Goal: Check status: Check status

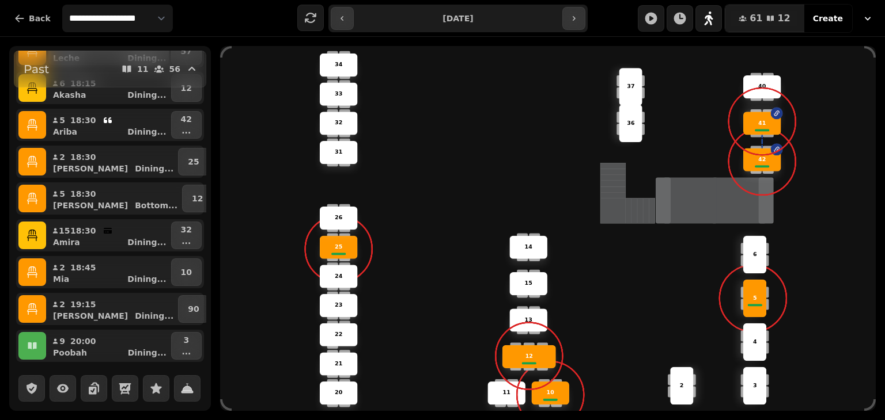
scroll to position [241, 0]
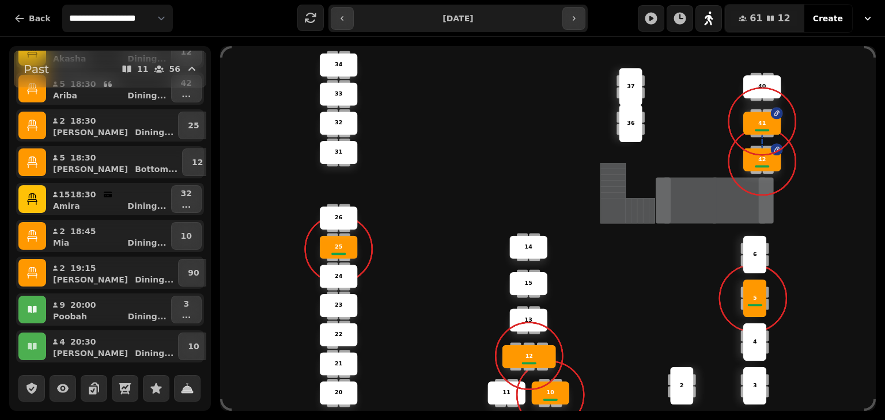
click at [30, 308] on icon "button" at bounding box center [32, 309] width 9 height 7
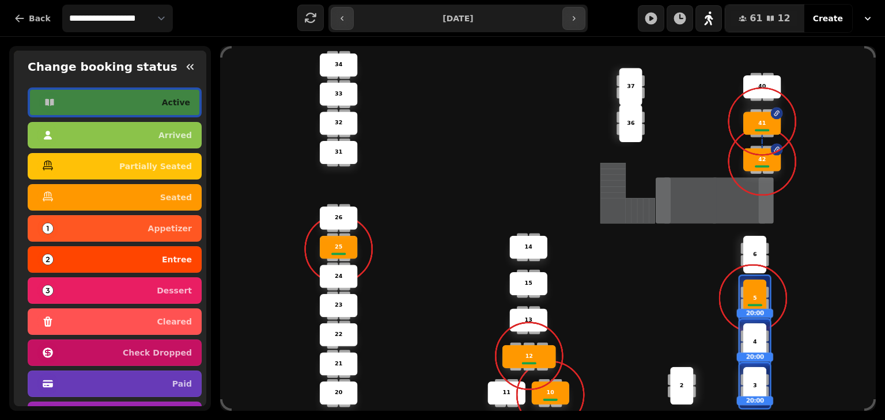
scroll to position [86, 0]
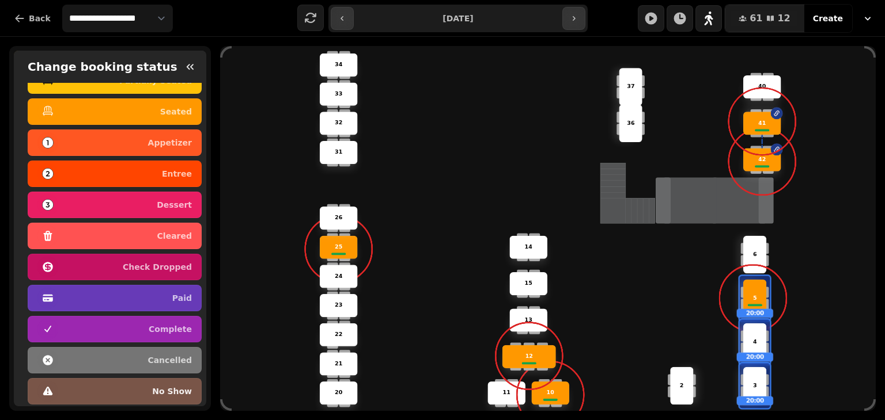
click at [103, 383] on div "no show" at bounding box center [114, 391] width 154 height 18
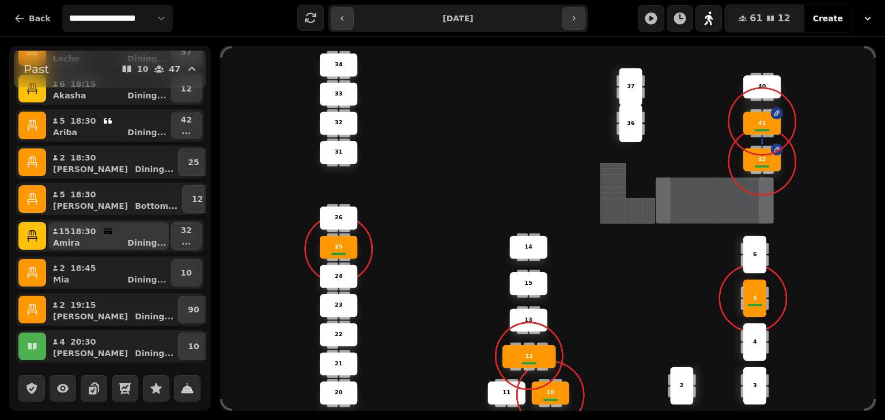
scroll to position [0, 0]
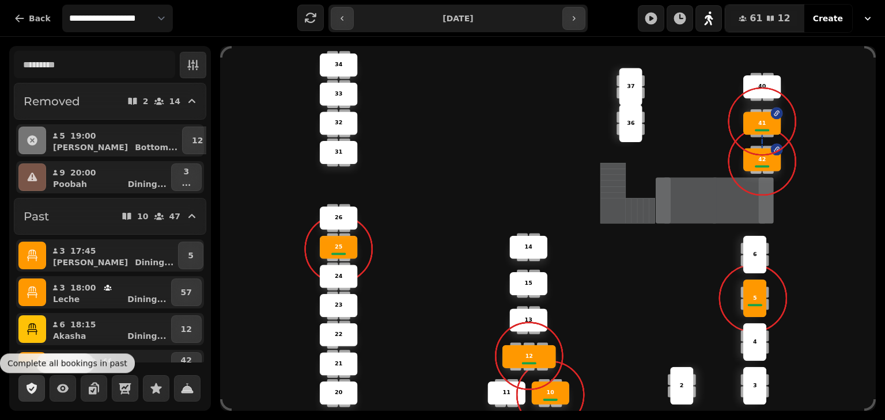
click at [33, 395] on icon "button" at bounding box center [32, 389] width 14 height 14
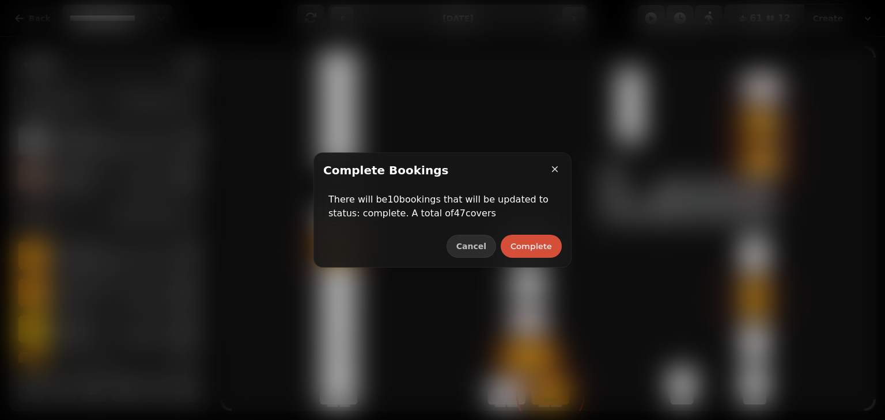
click at [537, 242] on span "Complete" at bounding box center [530, 246] width 41 height 8
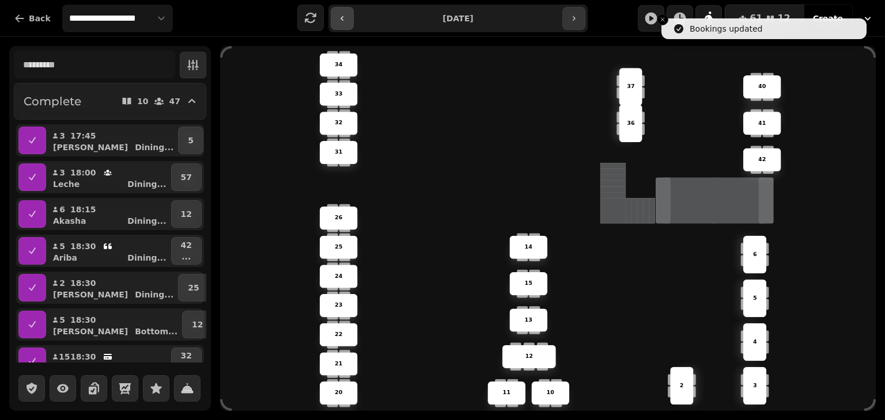
click at [339, 24] on button "button" at bounding box center [342, 18] width 23 height 23
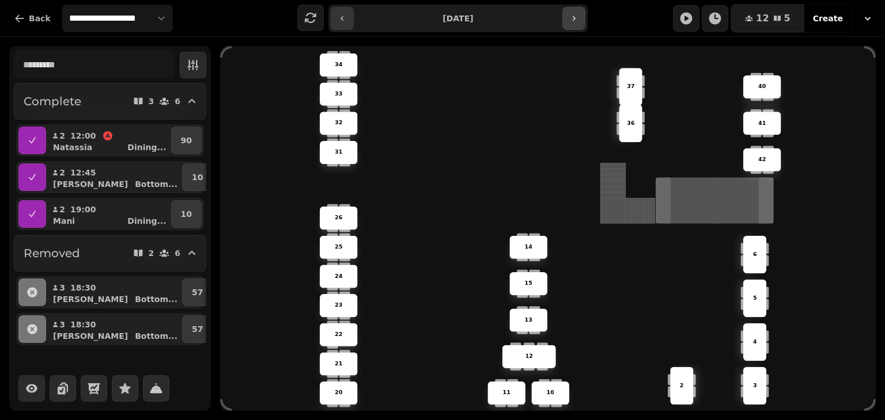
click at [572, 22] on icon "button" at bounding box center [573, 18] width 9 height 9
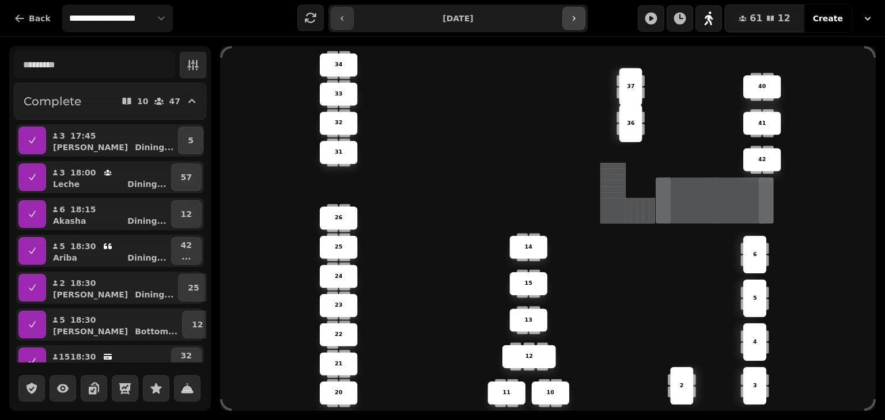
click at [572, 22] on icon "button" at bounding box center [573, 18] width 9 height 9
type input "**********"
